Goal: Task Accomplishment & Management: Use online tool/utility

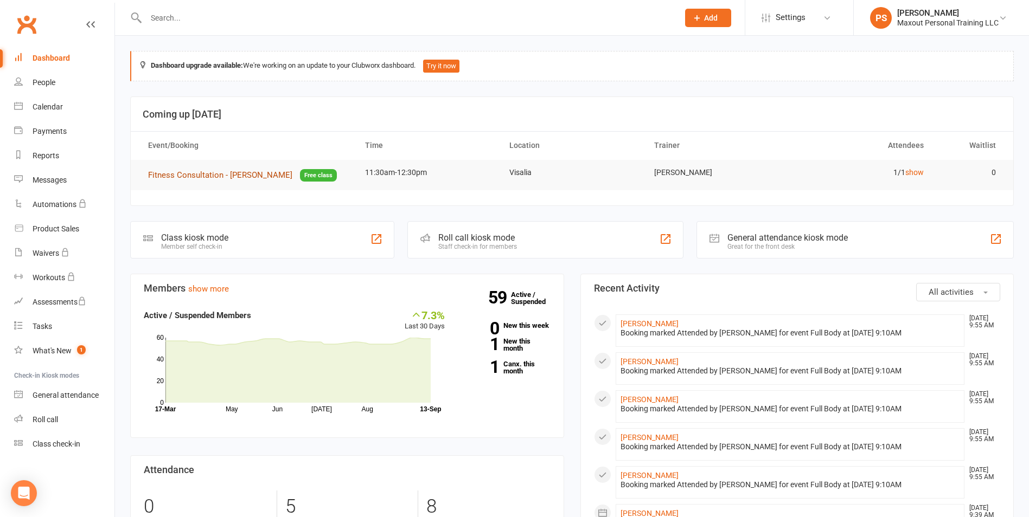
click at [254, 178] on span "Fitness Consultation - [PERSON_NAME]" at bounding box center [220, 175] width 144 height 10
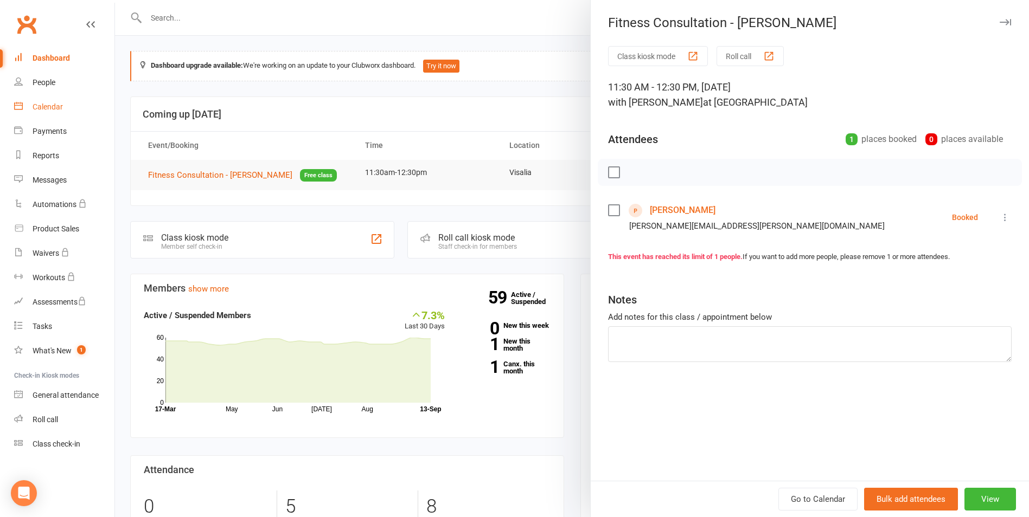
click at [49, 110] on div "Calendar" at bounding box center [48, 107] width 30 height 9
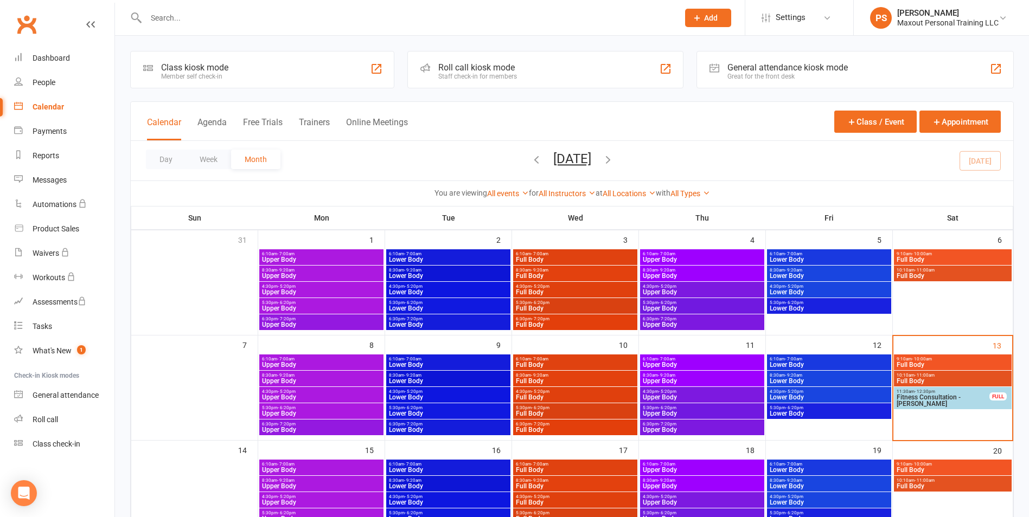
click at [974, 378] on span "Full Body" at bounding box center [952, 381] width 113 height 7
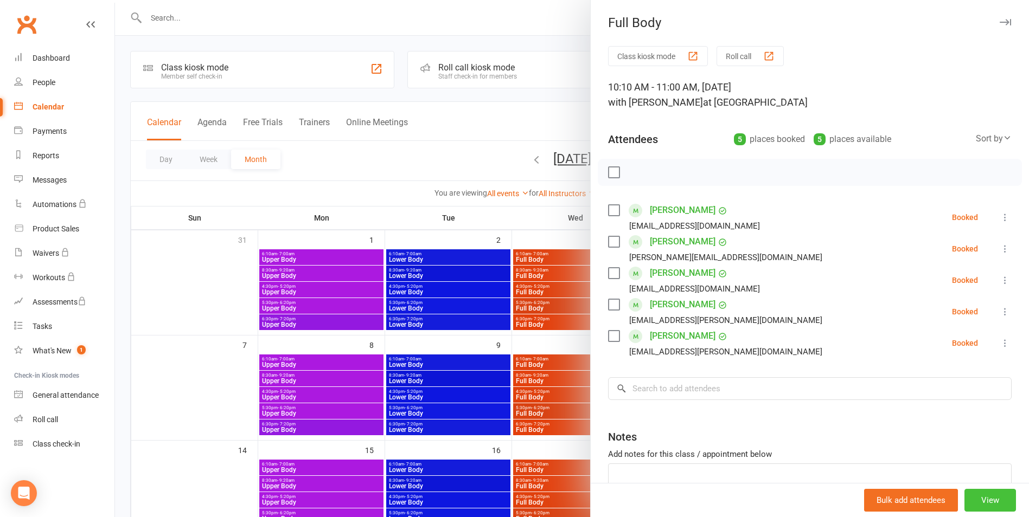
click at [974, 502] on button "View" at bounding box center [990, 500] width 52 height 23
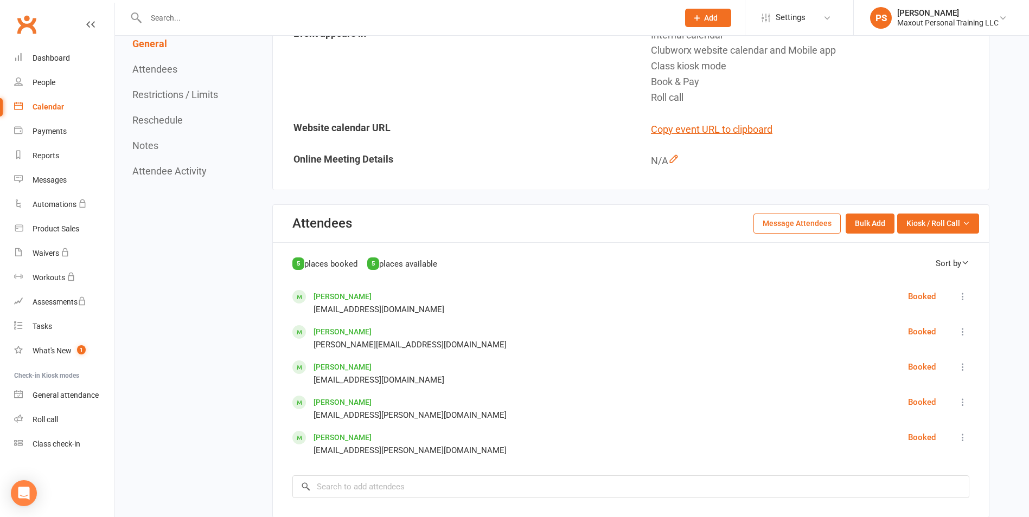
scroll to position [340, 0]
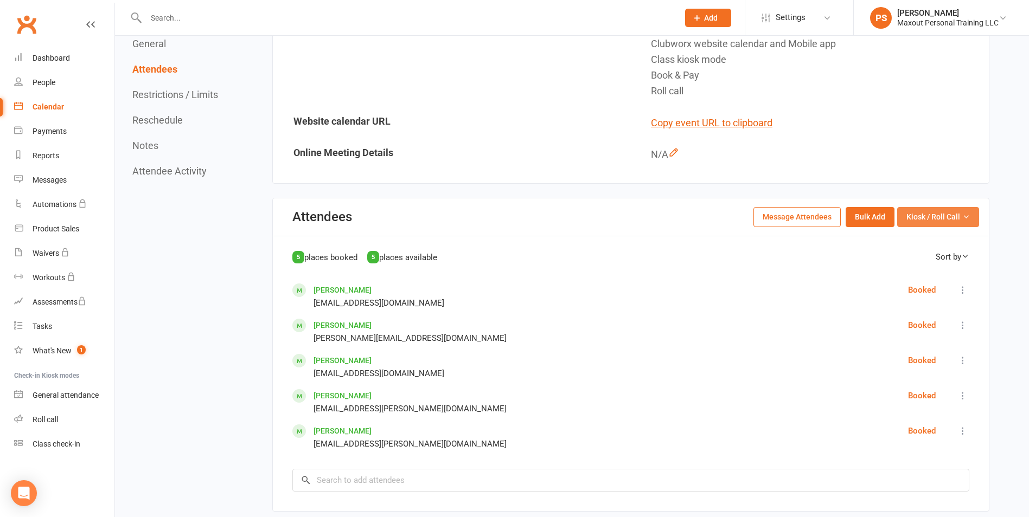
click at [951, 212] on span "Kiosk / Roll Call" at bounding box center [933, 217] width 54 height 12
click at [939, 241] on link "Enter Kiosk Mode" at bounding box center [924, 242] width 107 height 22
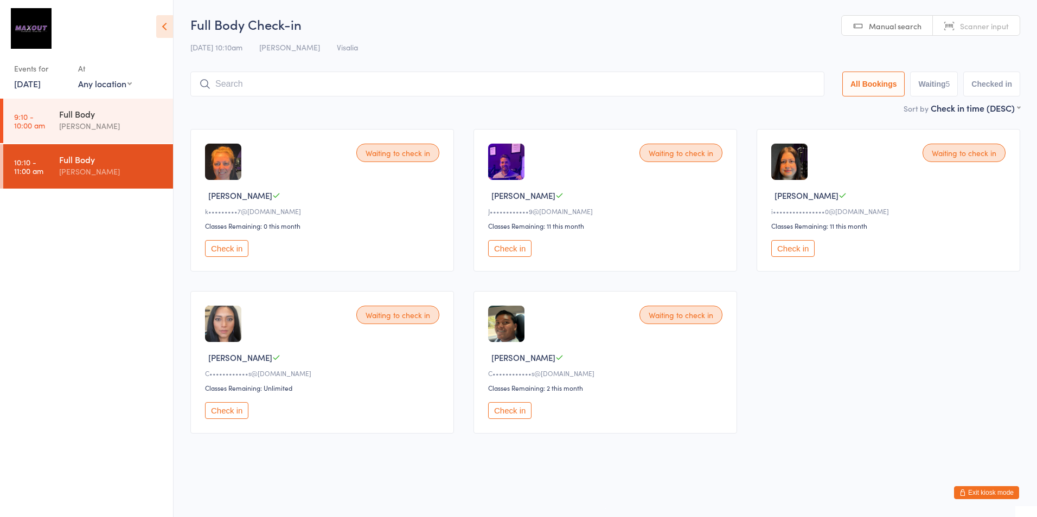
click at [924, 387] on div "Waiting to check in Kellyn H k•••••••••7@gmail.com Classes Remaining: 0 this mo…" at bounding box center [605, 281] width 849 height 324
click at [164, 121] on div "Full Body Thomas Diaz" at bounding box center [116, 120] width 114 height 43
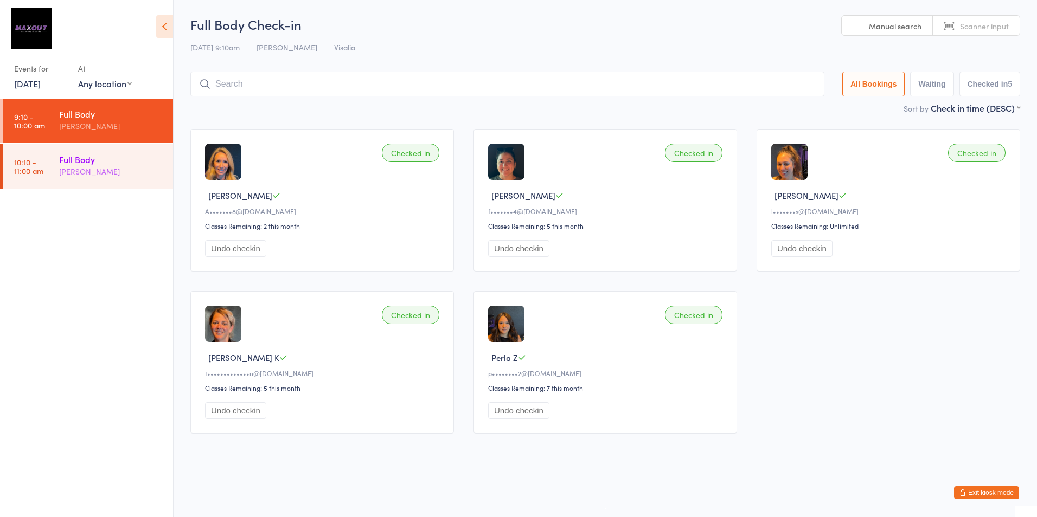
click at [156, 149] on div "Full Body Thomas Diaz" at bounding box center [116, 165] width 114 height 43
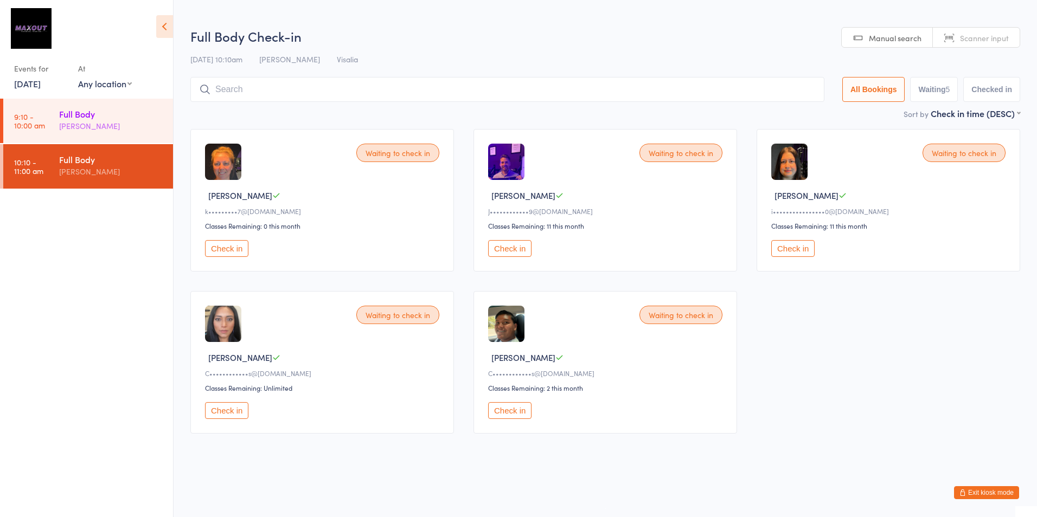
click at [158, 125] on div "[PERSON_NAME]" at bounding box center [111, 126] width 105 height 12
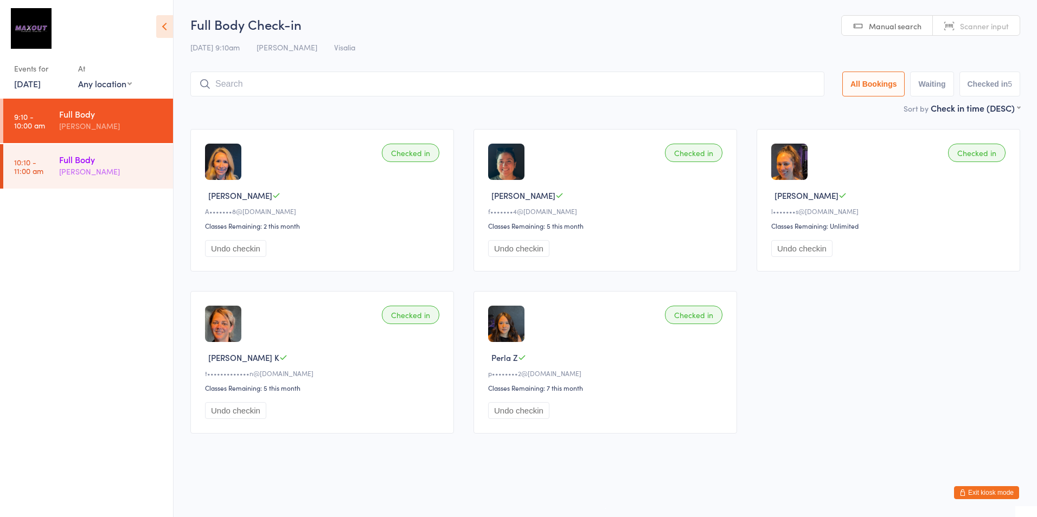
click at [148, 170] on div "[PERSON_NAME]" at bounding box center [111, 171] width 105 height 12
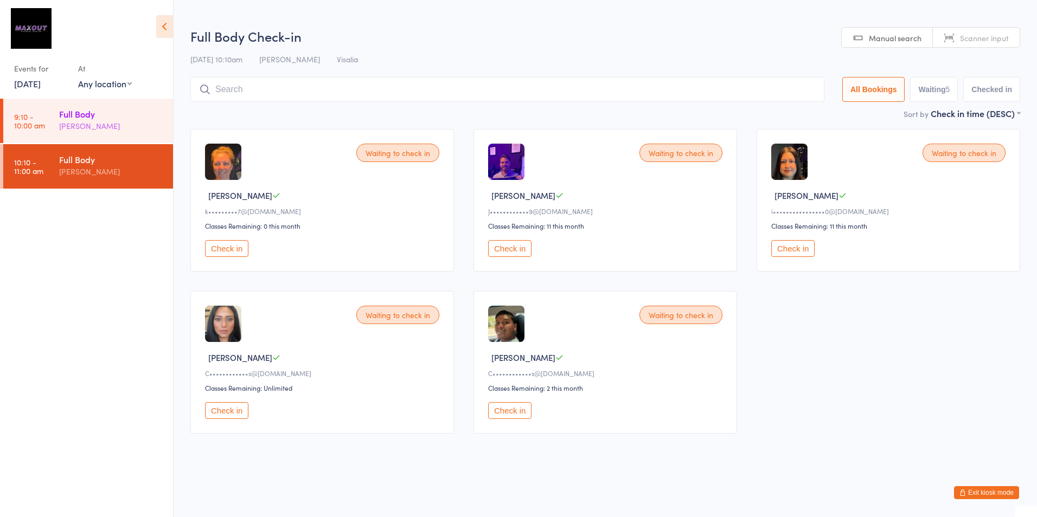
click at [151, 123] on div "[PERSON_NAME]" at bounding box center [111, 126] width 105 height 12
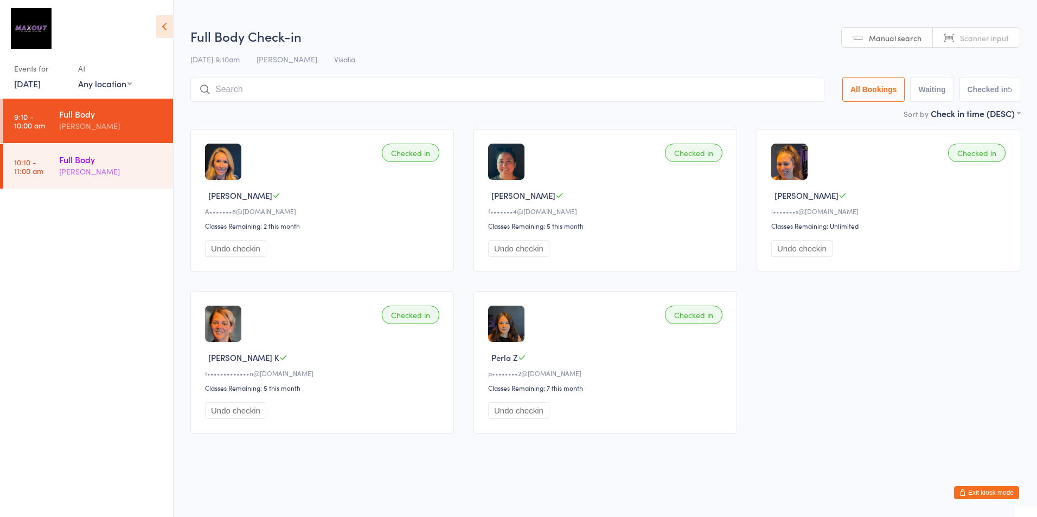
click at [155, 164] on div "Full Body" at bounding box center [111, 159] width 105 height 12
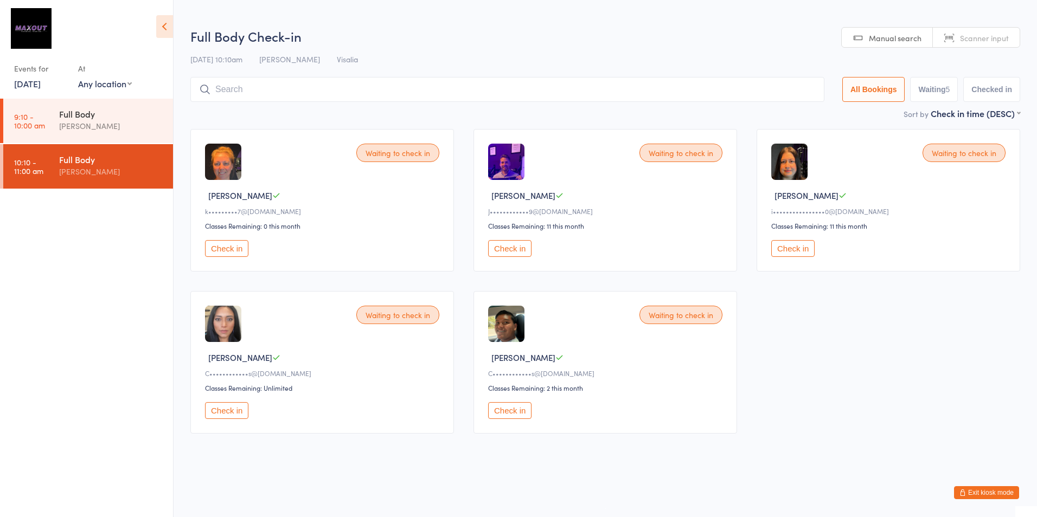
click at [939, 345] on div "Waiting to check in Kellyn H k•••••••••7@gmail.com Classes Remaining: 0 this mo…" at bounding box center [605, 281] width 849 height 324
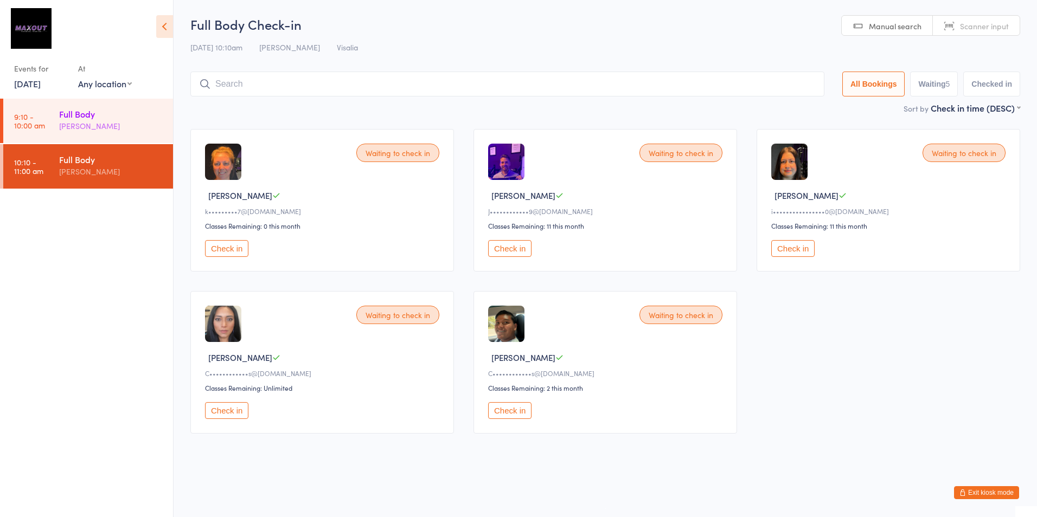
click at [156, 120] on div "[PERSON_NAME]" at bounding box center [111, 126] width 105 height 12
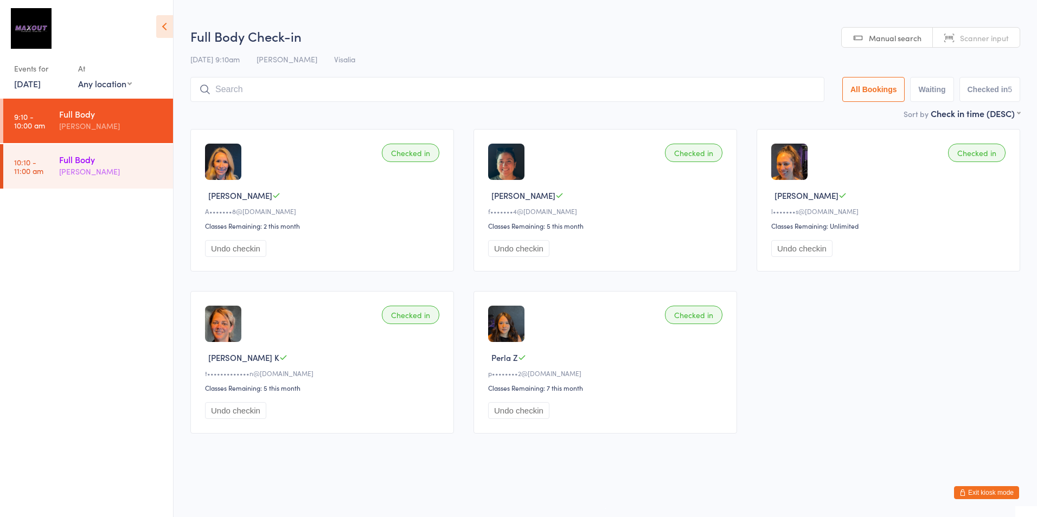
click at [156, 163] on div "Full Body" at bounding box center [111, 159] width 105 height 12
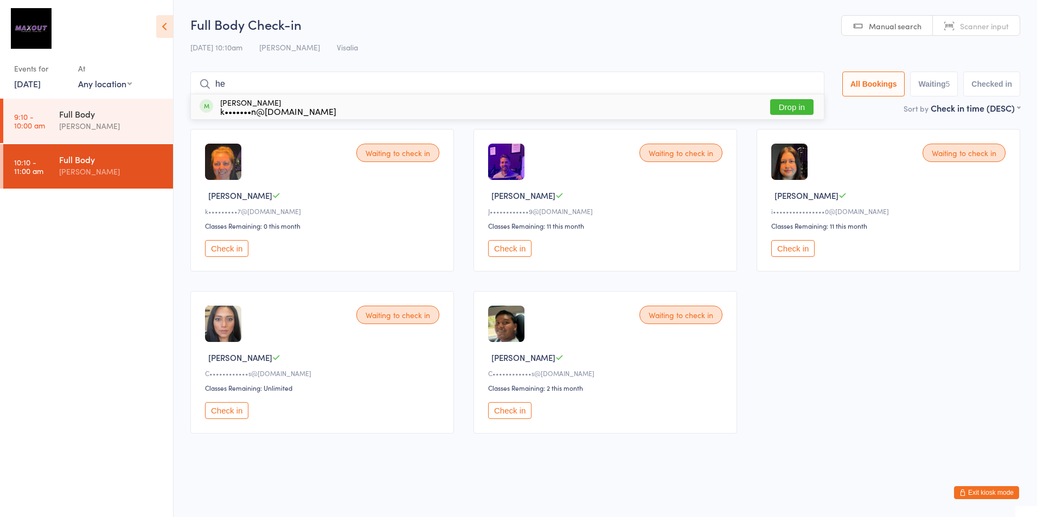
type input "h"
type input "helen"
click at [789, 113] on button "Drop in" at bounding box center [791, 107] width 43 height 16
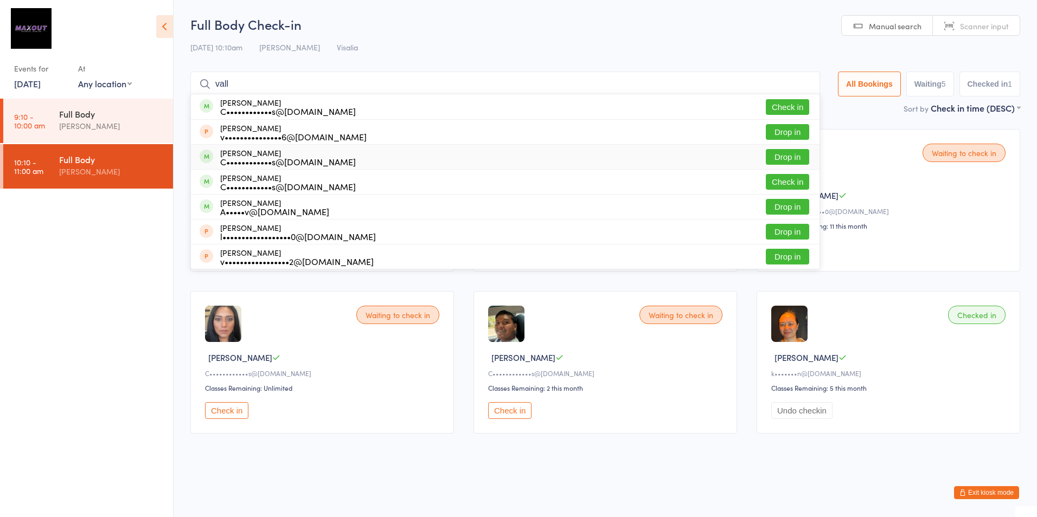
type input "vall"
click at [337, 157] on div "Christian Valles C••••••••••••s@gmail.com Drop in" at bounding box center [505, 157] width 629 height 24
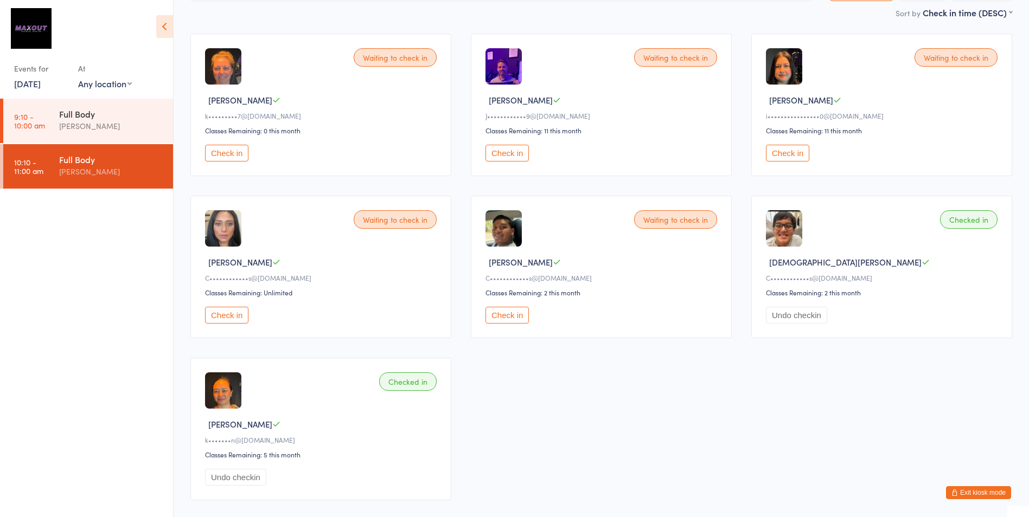
scroll to position [76, 0]
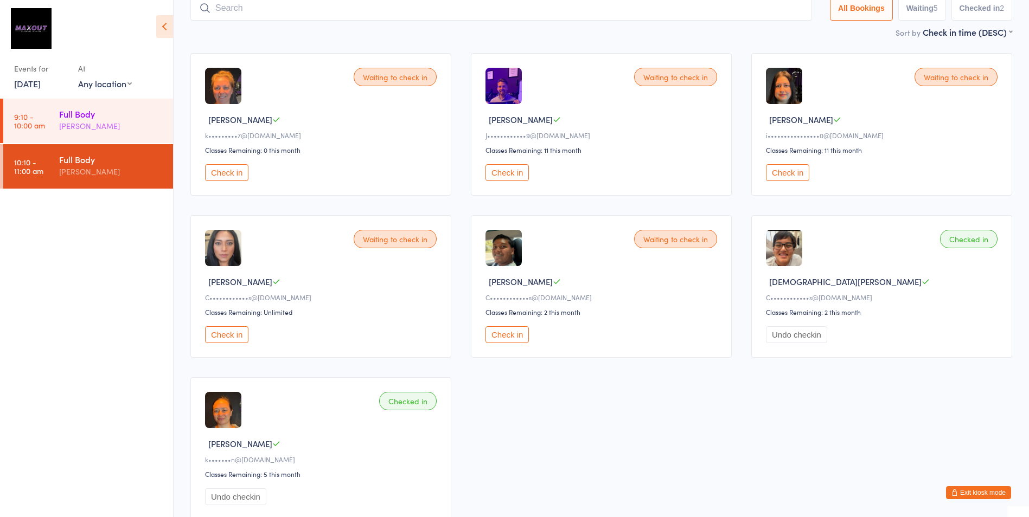
click at [164, 116] on div "Full Body Thomas Diaz" at bounding box center [116, 120] width 114 height 43
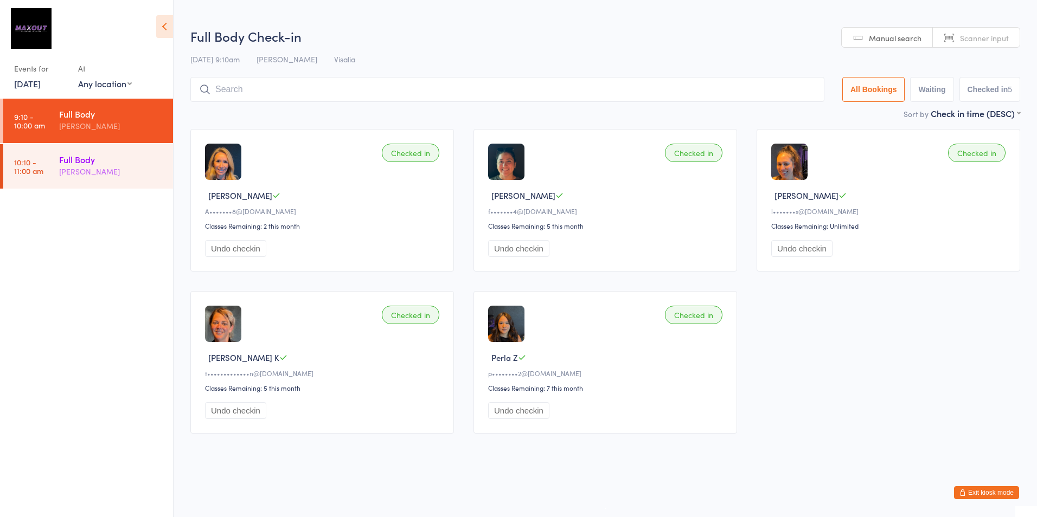
click at [155, 157] on div "Full Body" at bounding box center [111, 159] width 105 height 12
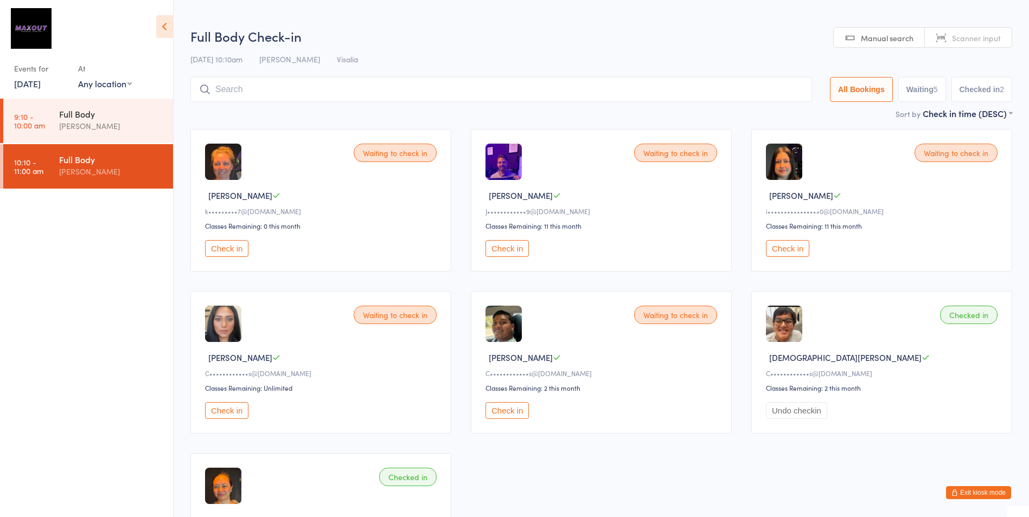
click at [697, 491] on div "Waiting to check in Kellyn H k•••••••••7@gmail.com Classes Remaining: 0 this mo…" at bounding box center [601, 362] width 841 height 486
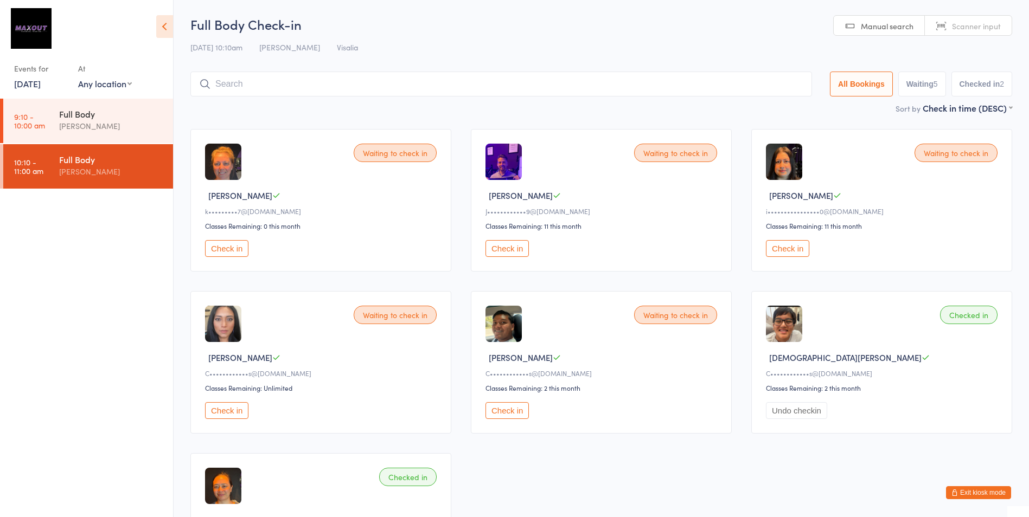
click at [988, 494] on button "Exit kiosk mode" at bounding box center [978, 492] width 65 height 13
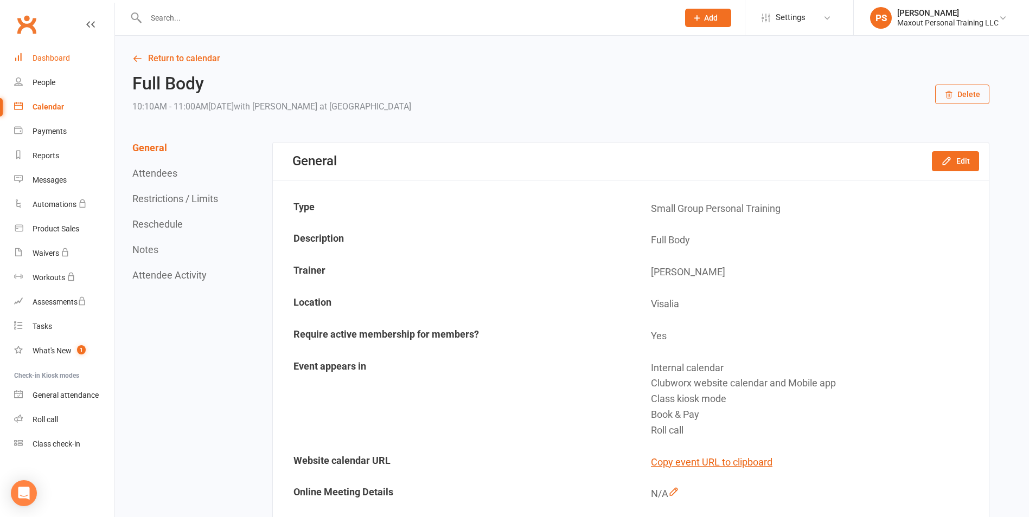
click at [71, 59] on link "Dashboard" at bounding box center [64, 58] width 100 height 24
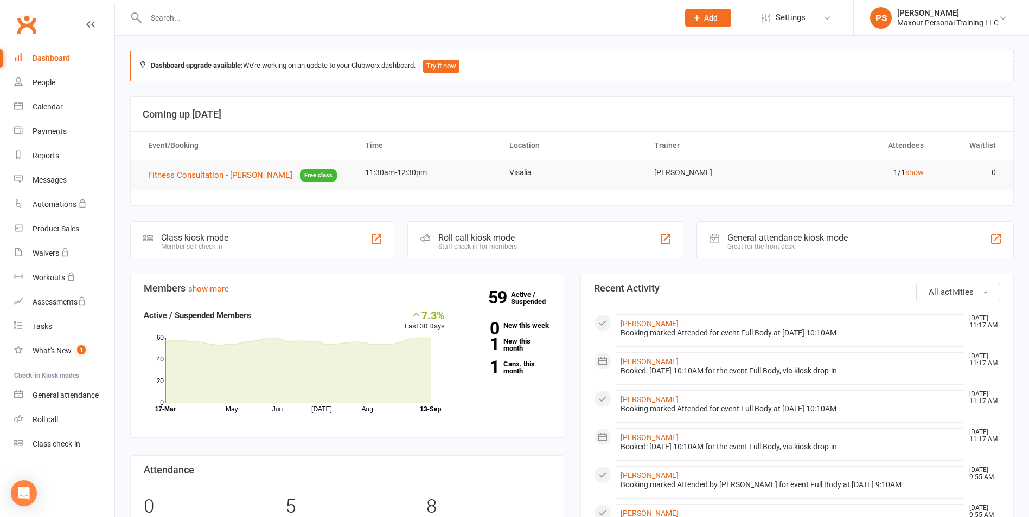
click at [55, 56] on div "Dashboard" at bounding box center [51, 58] width 37 height 9
drag, startPoint x: 668, startPoint y: 130, endPoint x: 687, endPoint y: 152, distance: 29.6
click at [670, 130] on header "Coming up [DATE]" at bounding box center [572, 114] width 882 height 35
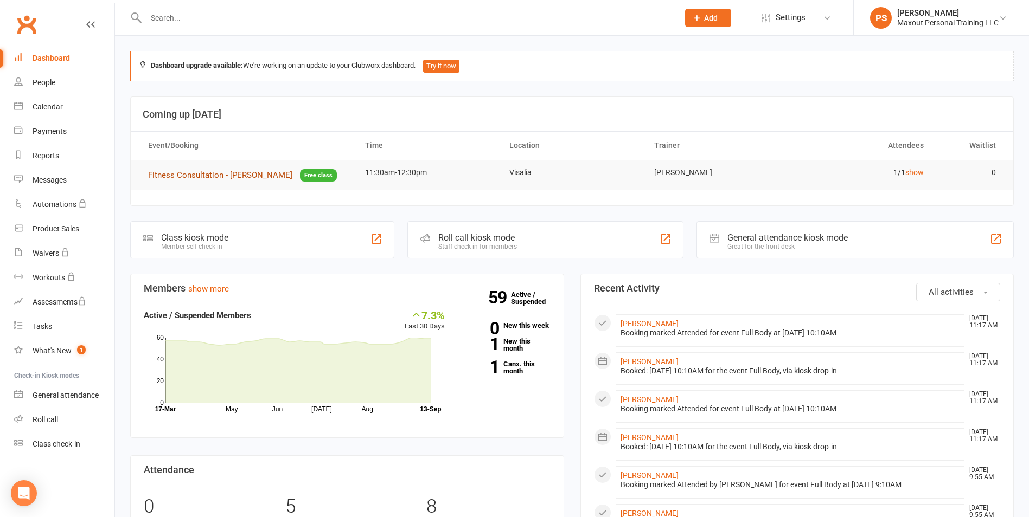
click at [247, 178] on span "Fitness Consultation - [PERSON_NAME]" at bounding box center [220, 175] width 144 height 10
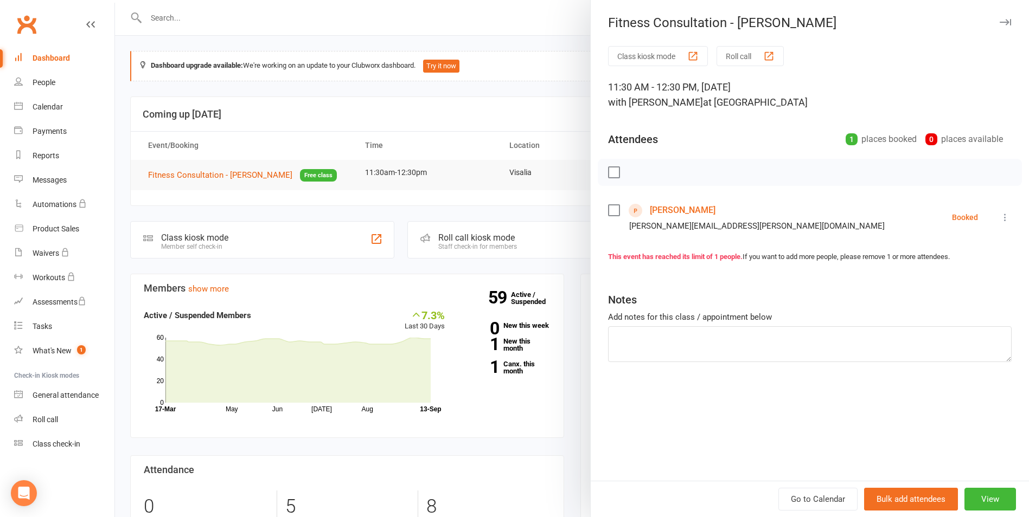
click at [688, 209] on link "[PERSON_NAME]" at bounding box center [683, 210] width 66 height 17
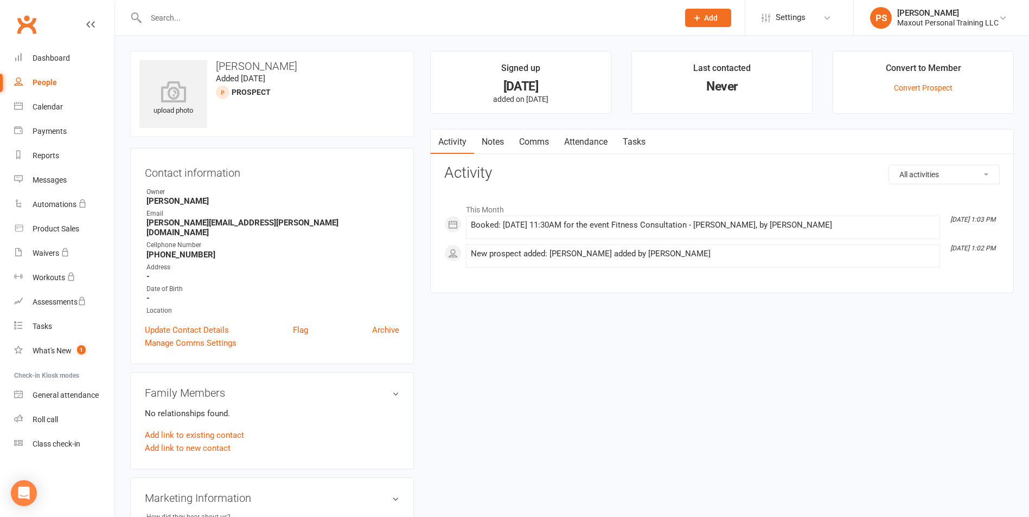
click at [271, 120] on div "upload photo Maria Medina Added 11 September, 2025 prospect" at bounding box center [272, 94] width 284 height 86
click at [271, 210] on contact-information "upload photo Maria Medina Added 11 September, 2025 prospect Contact information…" at bounding box center [272, 207] width 284 height 313
click at [271, 210] on div "Email" at bounding box center [272, 214] width 253 height 10
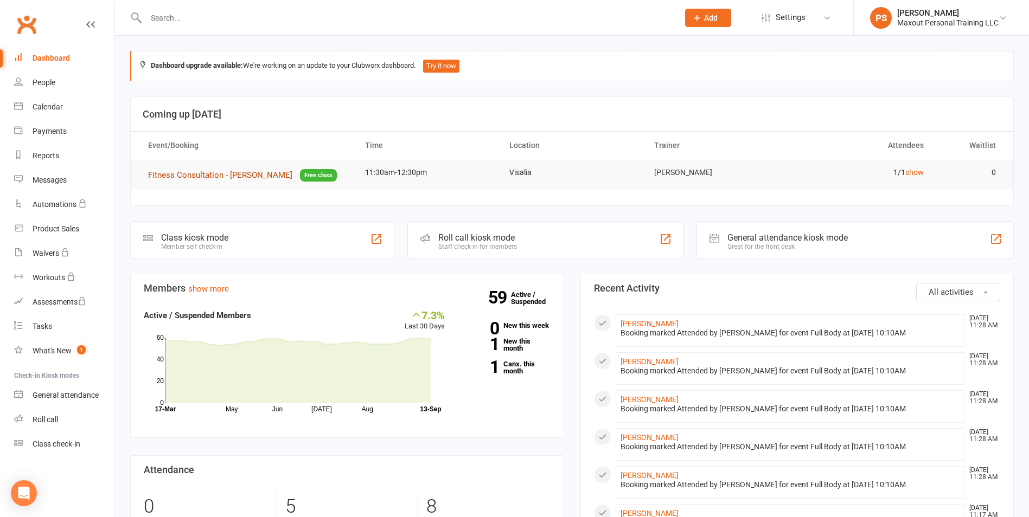
click at [216, 179] on span "Fitness Consultation - [PERSON_NAME]" at bounding box center [220, 175] width 144 height 10
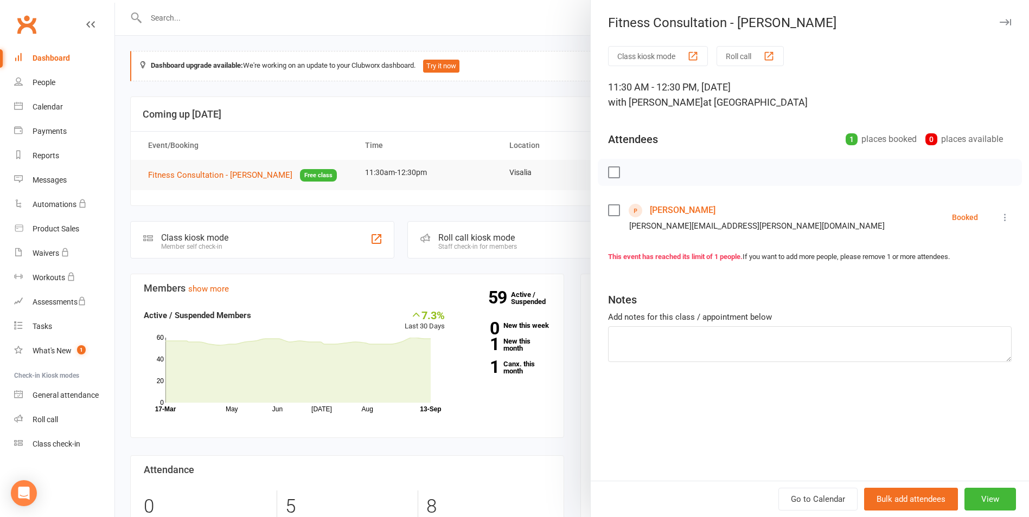
click at [610, 210] on label at bounding box center [613, 210] width 11 height 11
click at [640, 173] on button "button" at bounding box center [638, 172] width 18 height 18
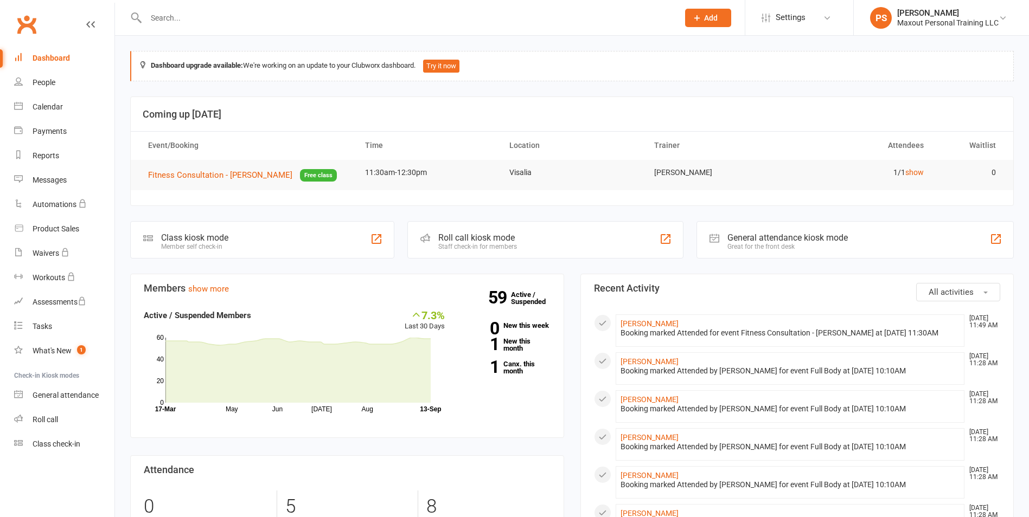
click at [278, 17] on input "text" at bounding box center [407, 17] width 528 height 15
click at [30, 108] on link "Calendar" at bounding box center [64, 107] width 100 height 24
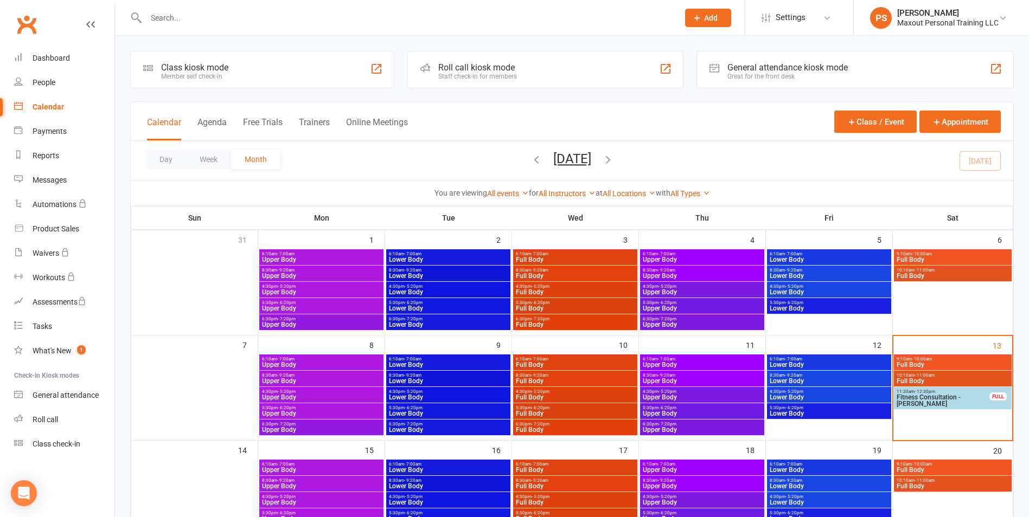
click at [833, 417] on span "Lower Body" at bounding box center [829, 414] width 120 height 7
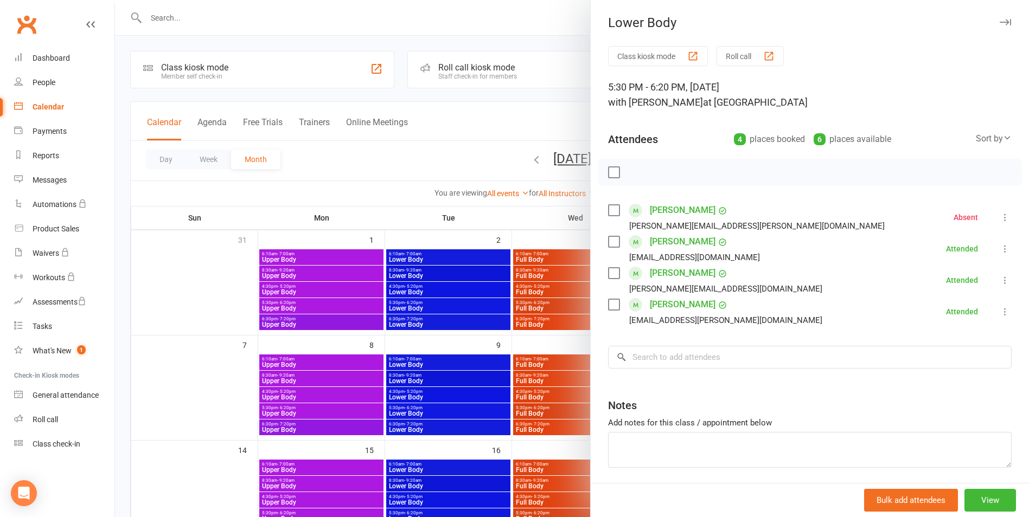
click at [1000, 20] on icon "button" at bounding box center [1005, 22] width 11 height 7
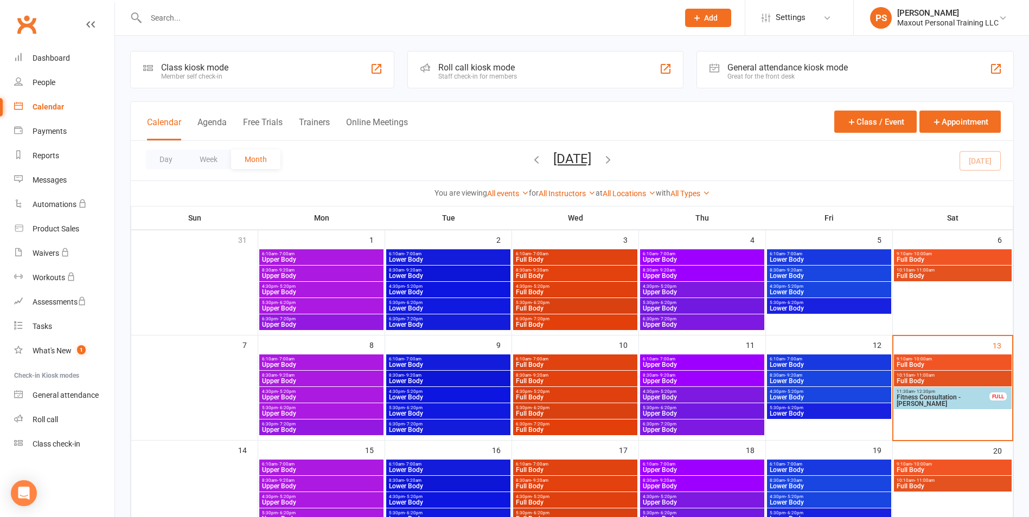
click at [950, 361] on span "9:10am - 10:00am" at bounding box center [952, 359] width 113 height 5
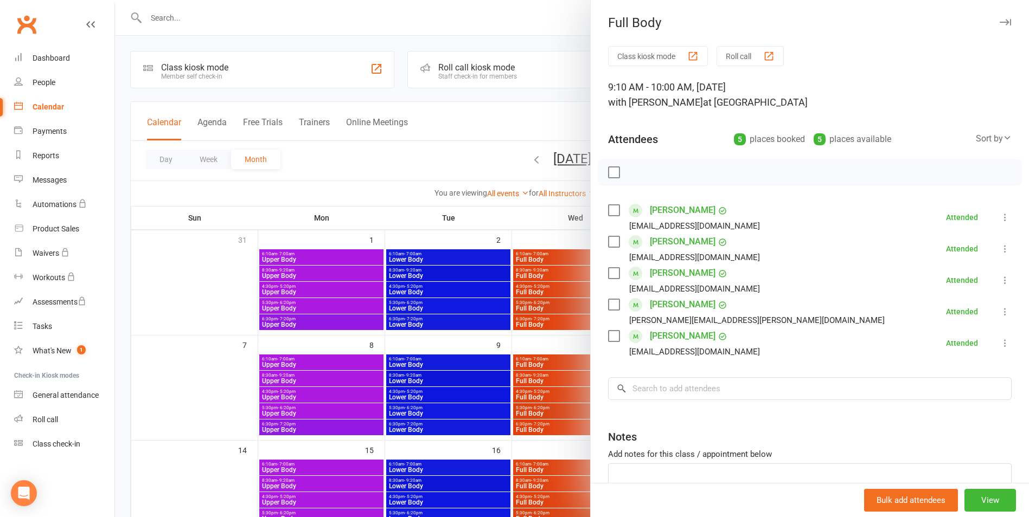
click at [1000, 21] on icon "button" at bounding box center [1005, 22] width 11 height 7
